Goal: Task Accomplishment & Management: Use online tool/utility

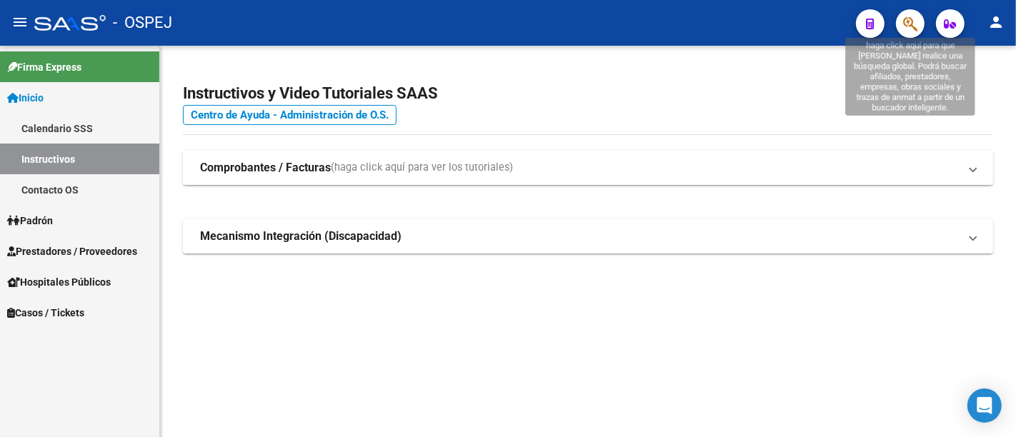
click at [907, 19] on icon "button" at bounding box center [910, 24] width 14 height 16
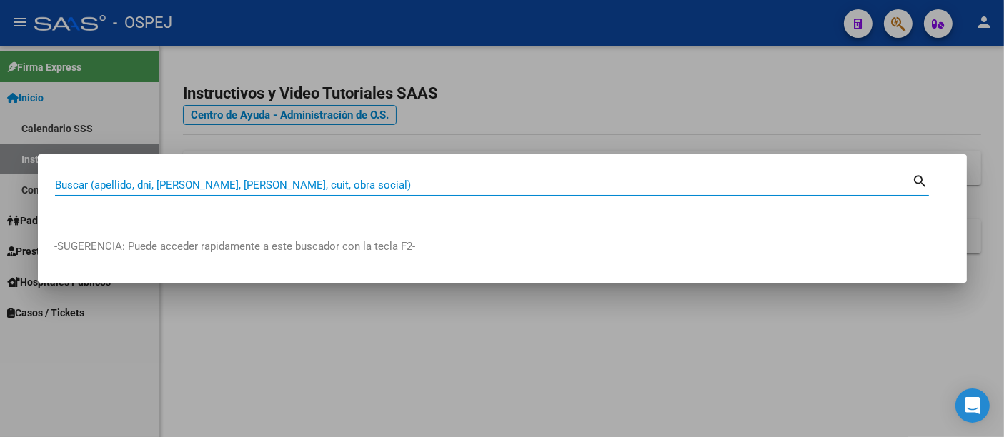
paste input "27469355050"
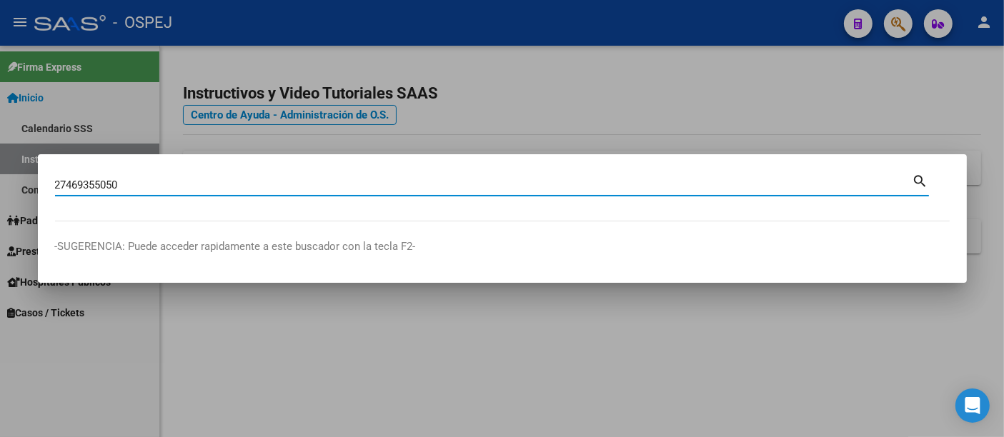
type input "27469355050"
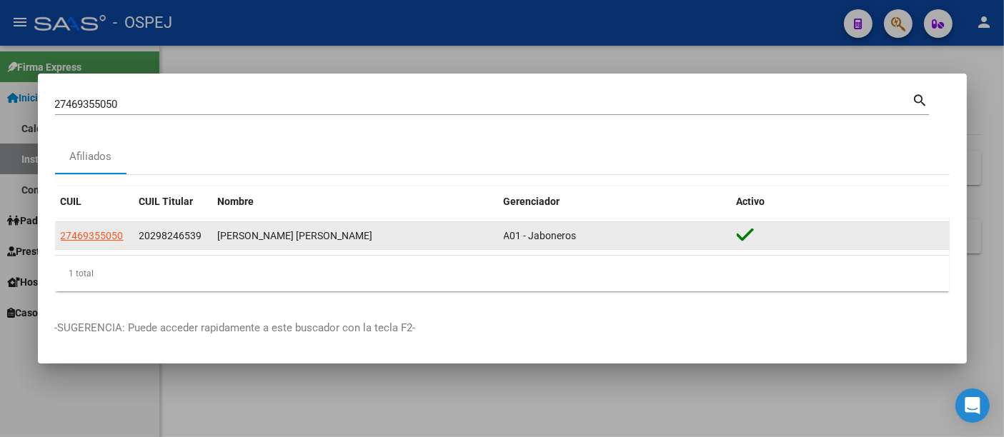
click at [90, 228] on app-link-go-to "27469355050" at bounding box center [92, 236] width 63 height 16
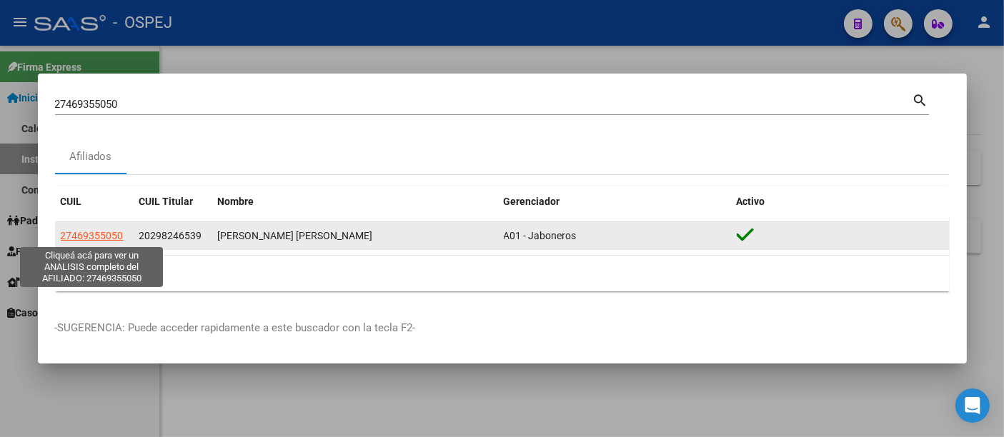
click at [90, 234] on span "27469355050" at bounding box center [92, 235] width 63 height 11
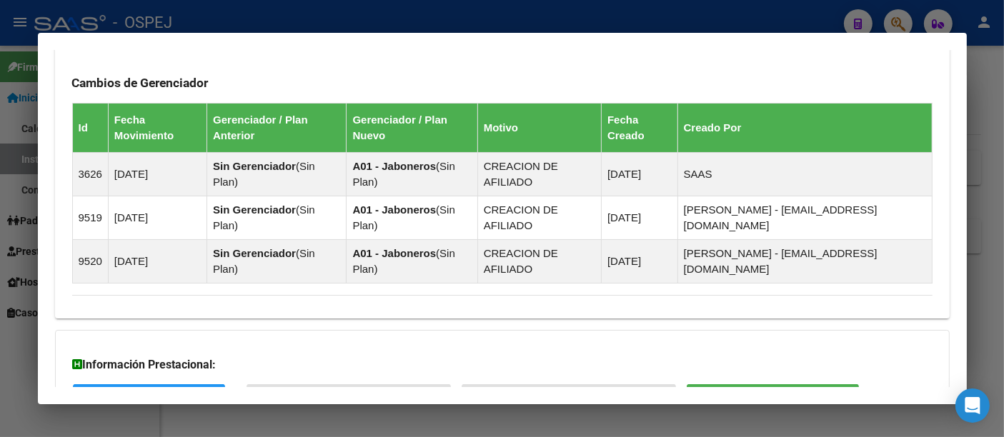
scroll to position [1029, 0]
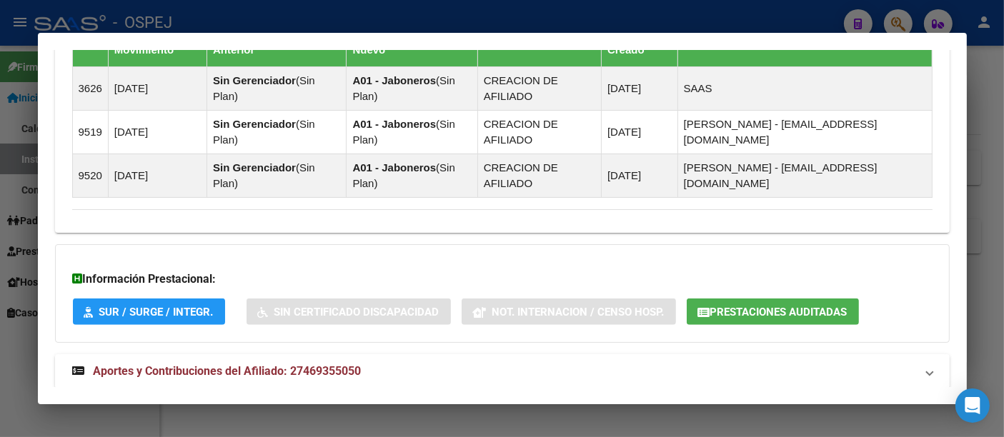
click at [796, 306] on span "Prestaciones Auditadas" at bounding box center [778, 312] width 137 height 13
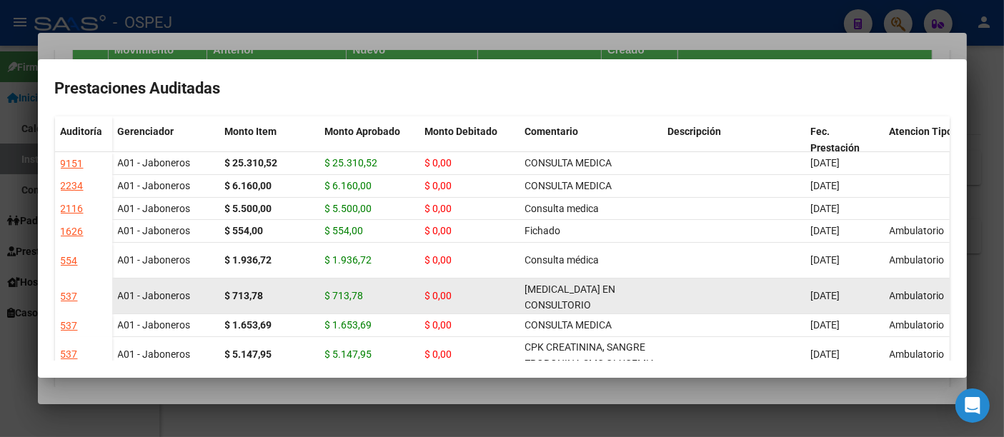
scroll to position [0, 0]
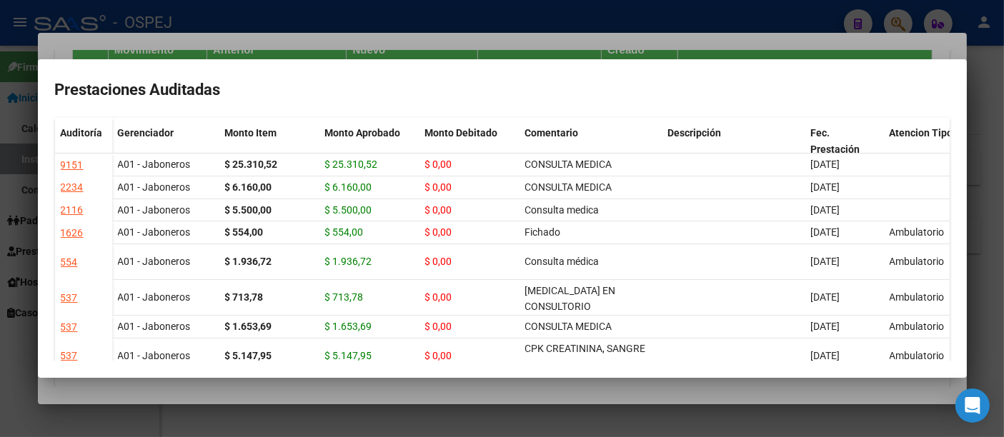
click at [453, 17] on div at bounding box center [502, 218] width 1004 height 437
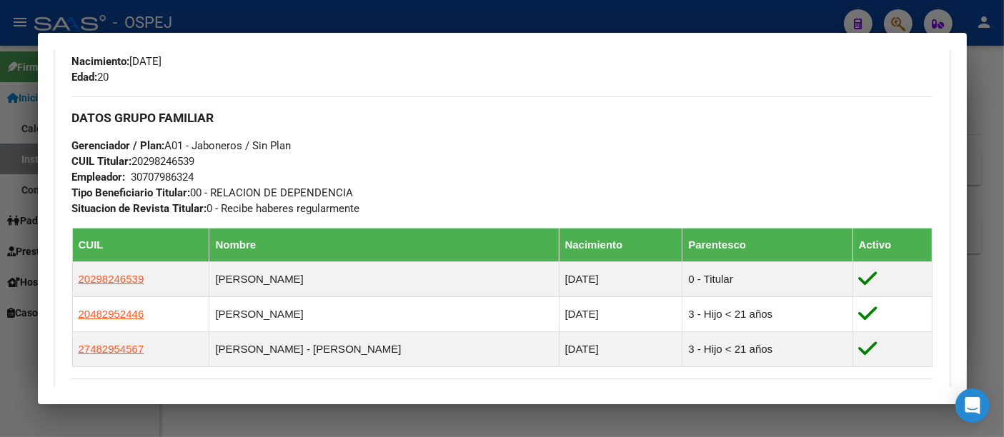
scroll to position [634, 0]
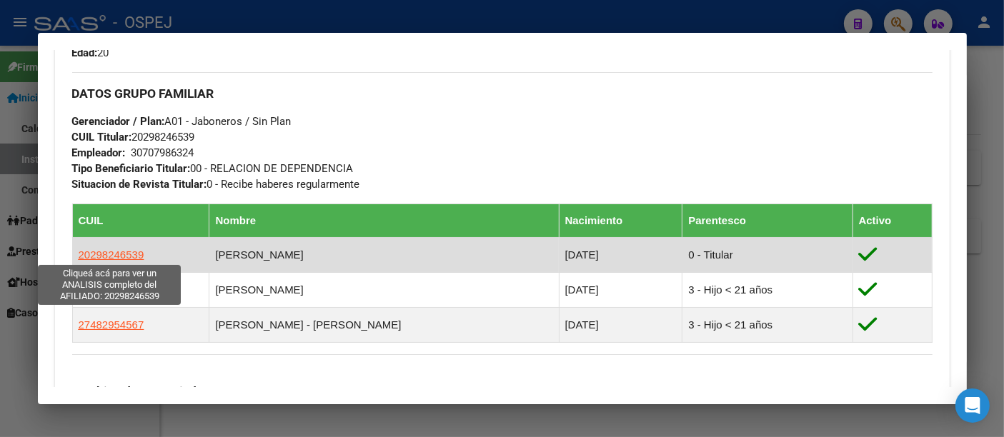
click at [112, 251] on span "20298246539" at bounding box center [112, 255] width 66 height 12
type textarea "20298246539"
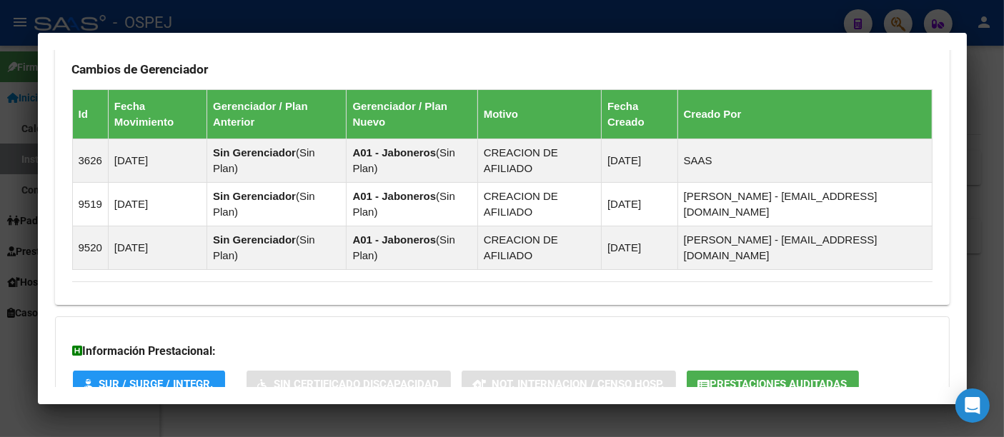
scroll to position [990, 0]
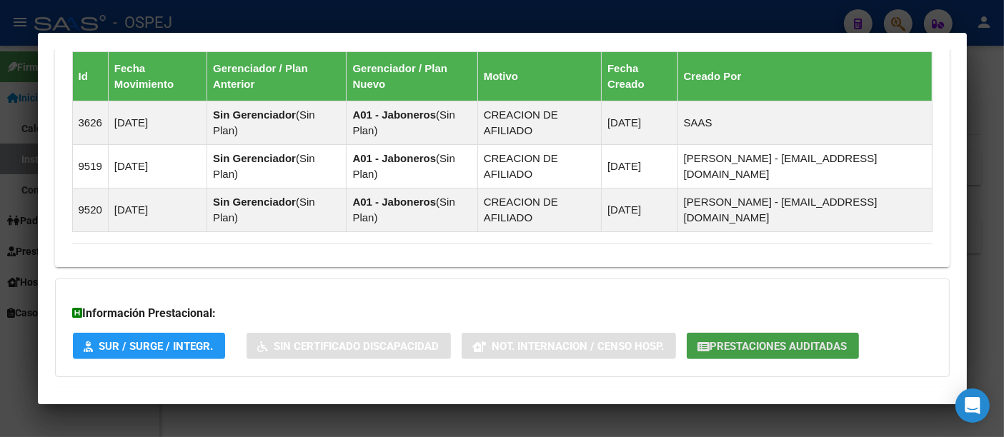
click at [767, 340] on span "Prestaciones Auditadas" at bounding box center [778, 346] width 137 height 13
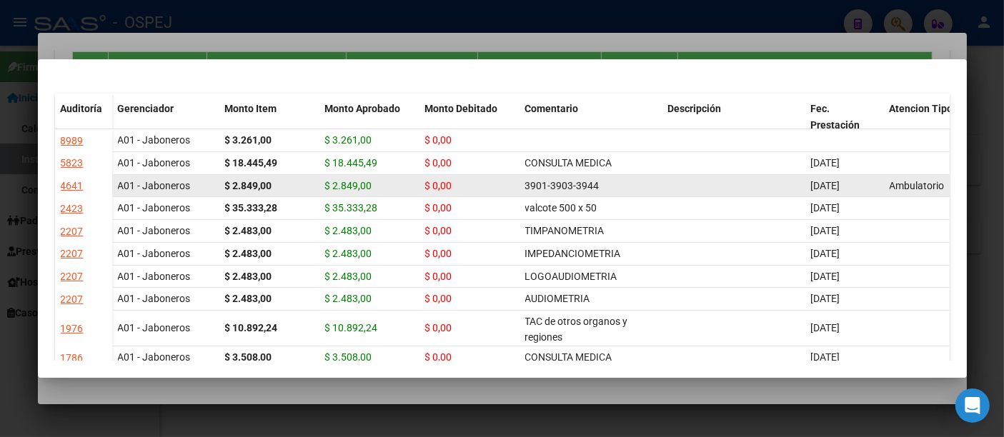
scroll to position [0, 0]
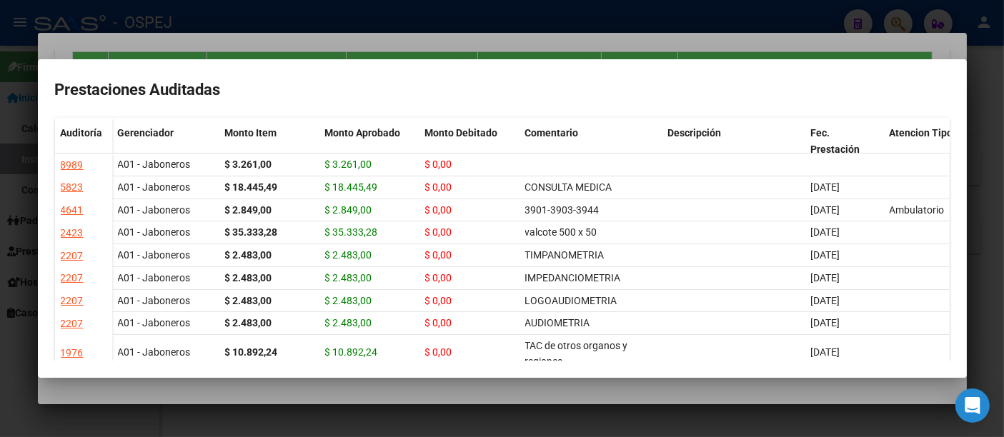
click at [411, 36] on div at bounding box center [502, 218] width 1004 height 437
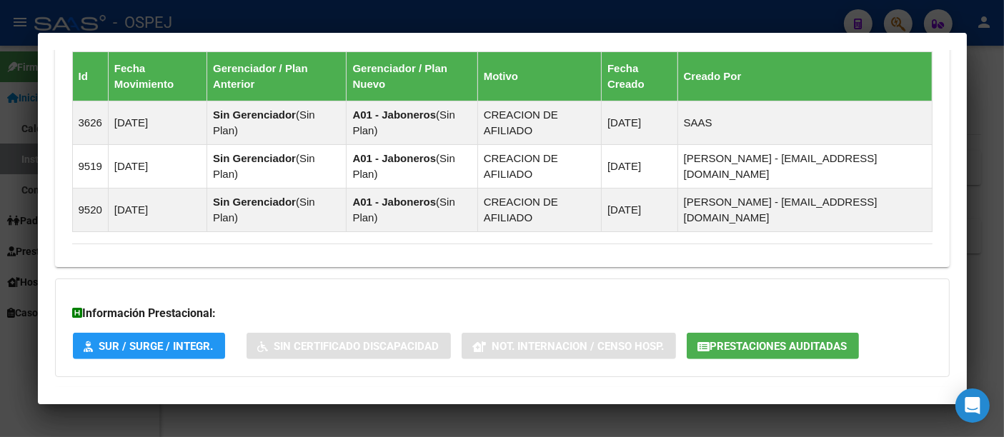
click at [394, 13] on div at bounding box center [502, 218] width 1004 height 437
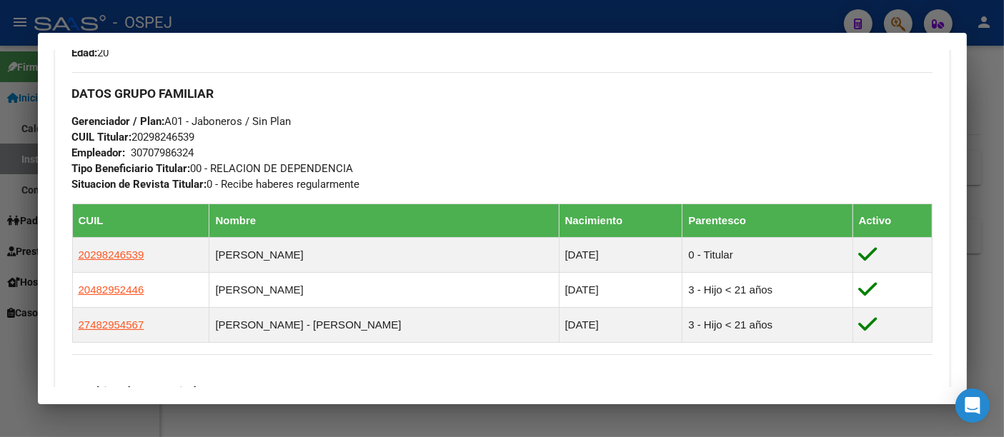
click at [287, 11] on div at bounding box center [502, 218] width 1004 height 437
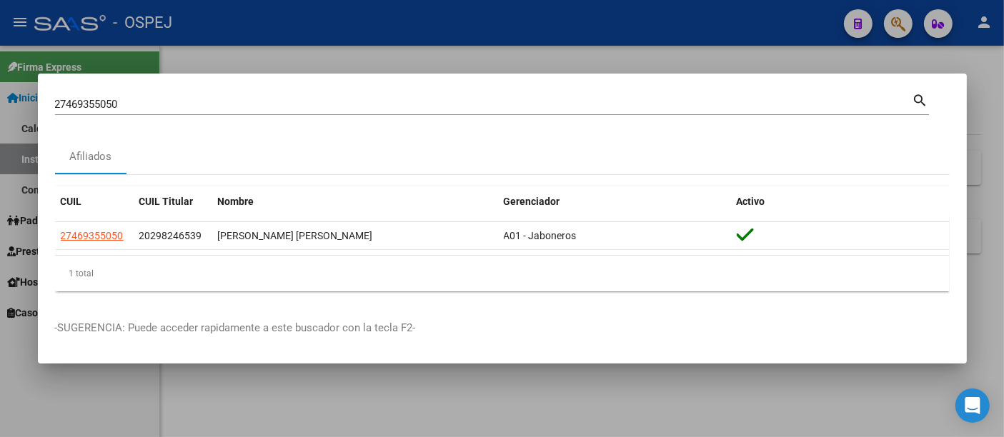
click at [152, 107] on input "27469355050" at bounding box center [483, 104] width 857 height 13
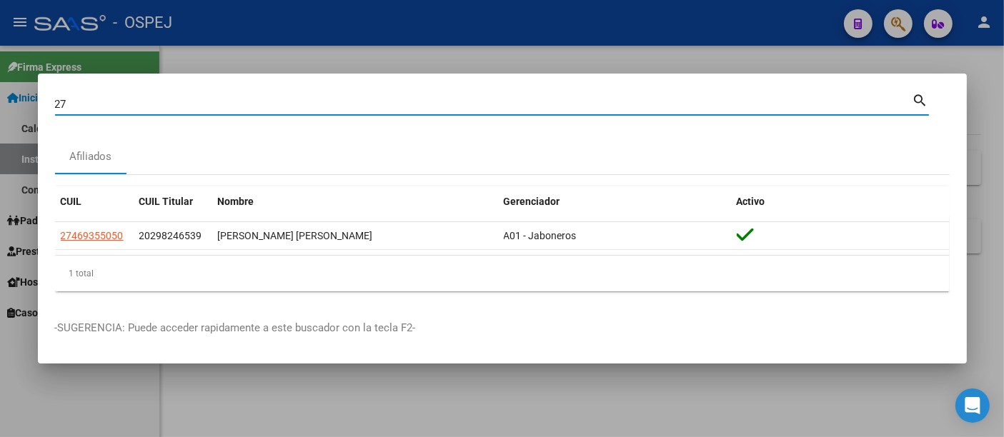
type input "2"
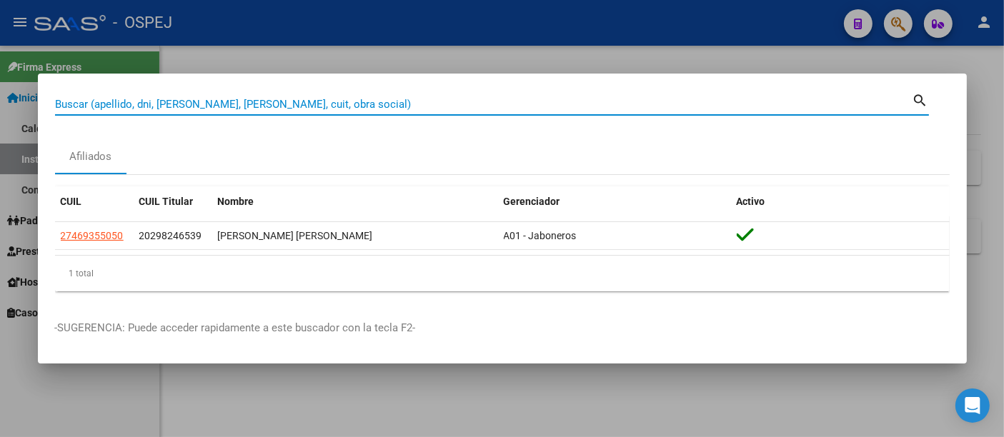
paste input "46334877"
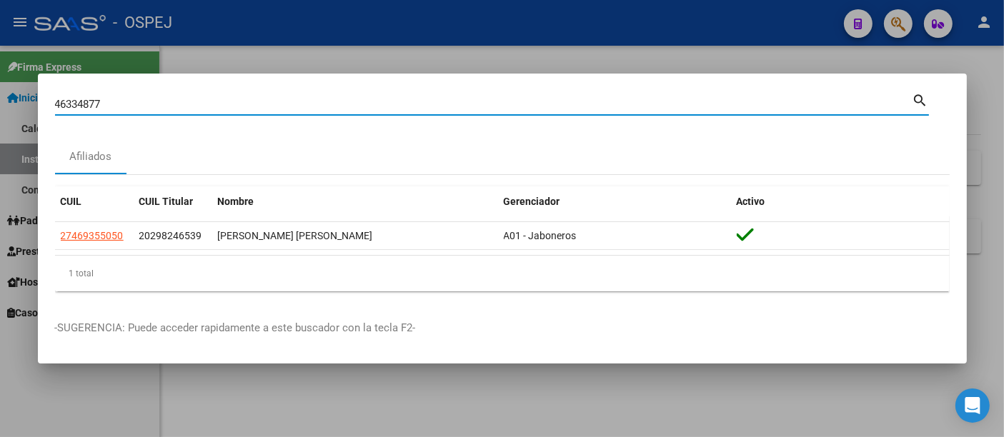
type input "46334877"
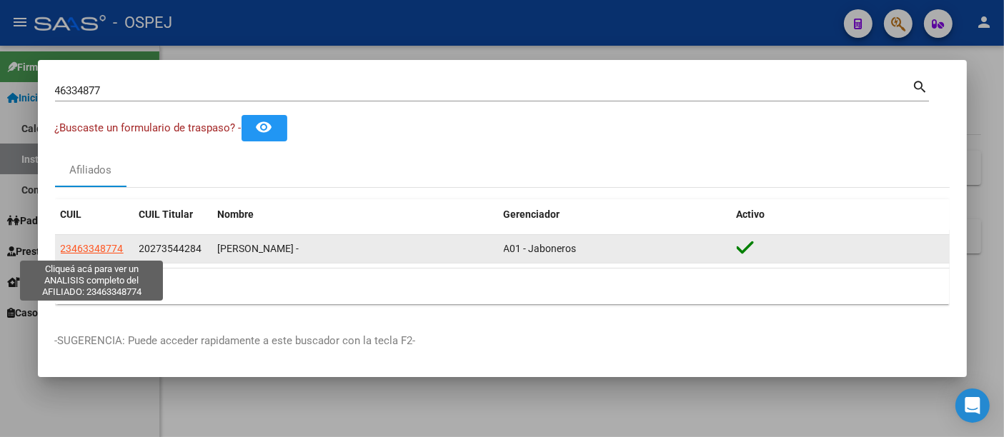
click at [97, 251] on span "23463348774" at bounding box center [92, 248] width 63 height 11
type textarea "23463348774"
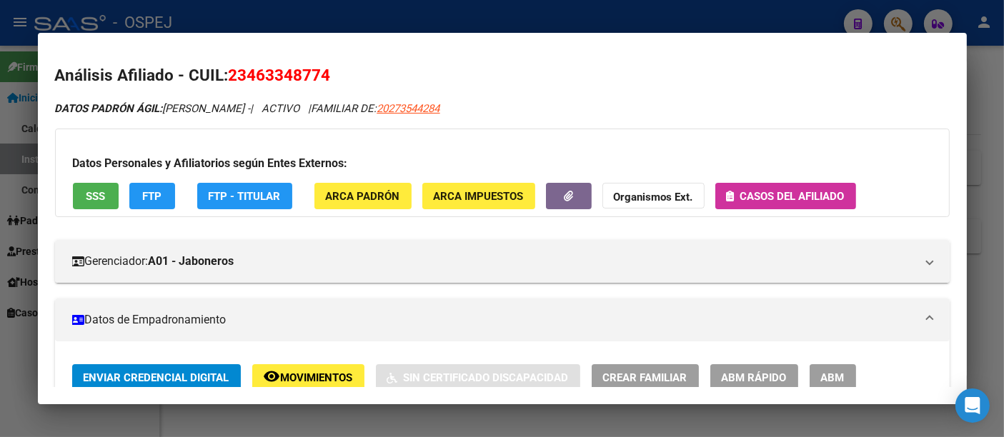
click at [800, 196] on span "Casos del afiliado" at bounding box center [792, 196] width 104 height 13
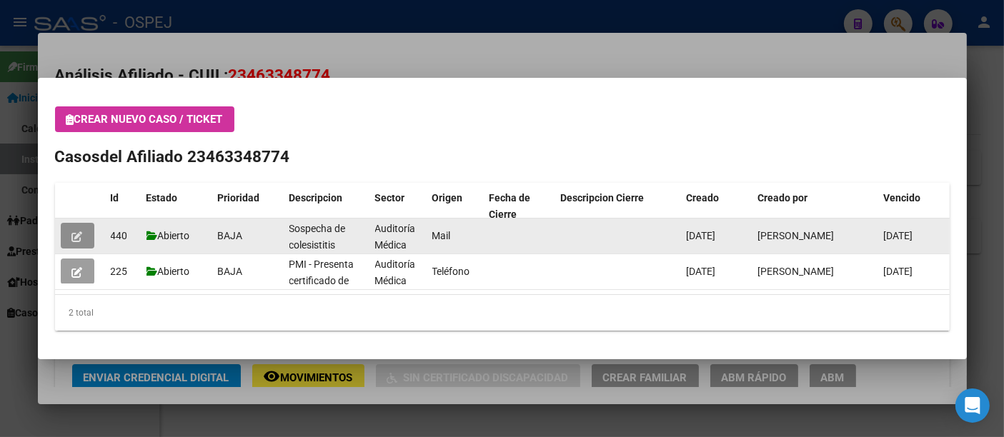
click at [76, 229] on span "button" at bounding box center [77, 235] width 11 height 13
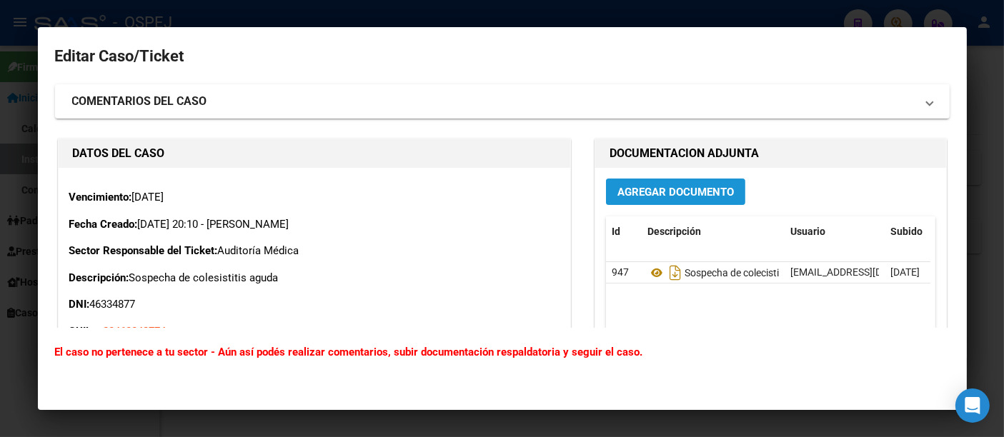
click at [674, 186] on span "Agregar Documento" at bounding box center [675, 192] width 116 height 13
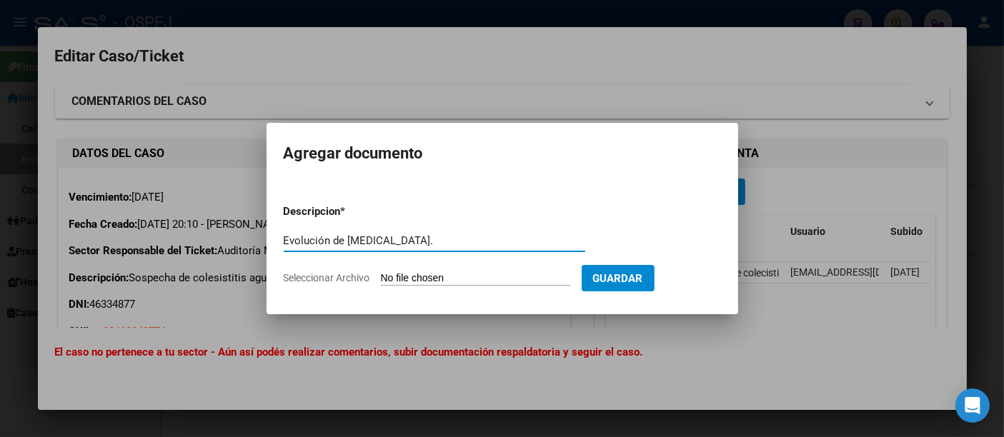
type input "Evolución de [MEDICAL_DATA]."
click at [469, 282] on input "Seleccionar Archivo" at bounding box center [475, 279] width 189 height 14
type input "C:\fakepath\Clecistectomía.pdf"
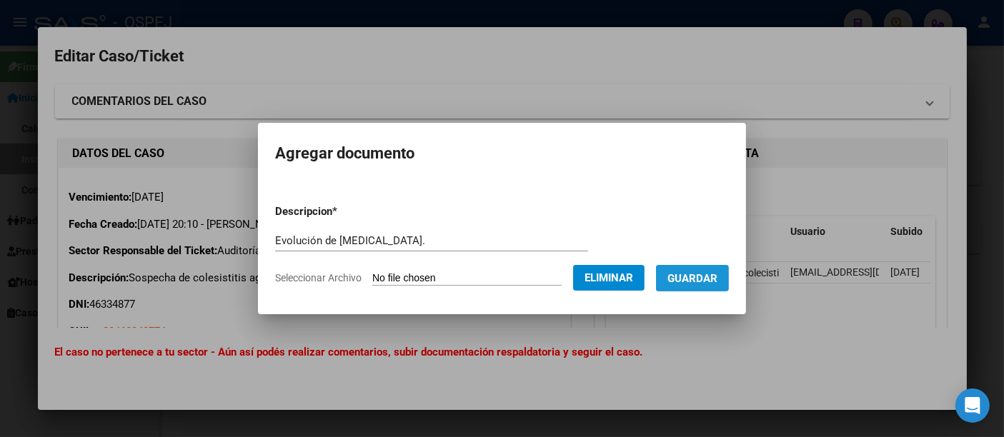
click at [706, 276] on span "Guardar" at bounding box center [692, 278] width 50 height 13
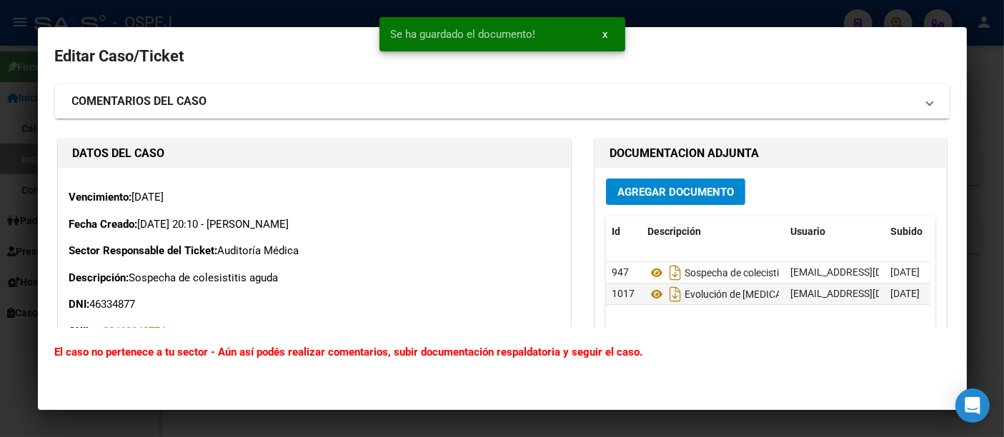
click at [663, 12] on div at bounding box center [502, 218] width 1004 height 437
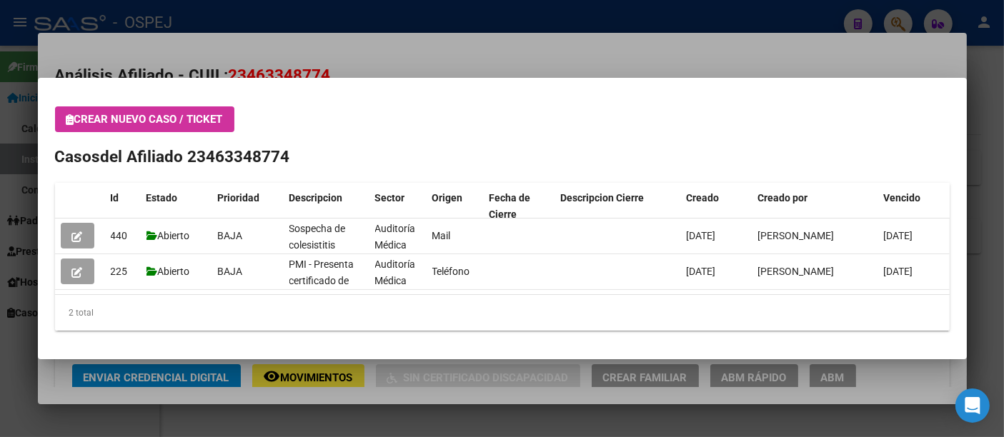
click at [414, 59] on div at bounding box center [502, 218] width 1004 height 437
